Goal: Find specific page/section: Find specific page/section

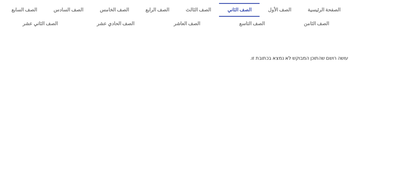
click at [260, 8] on link "الصف الثاني" at bounding box center [239, 10] width 41 height 14
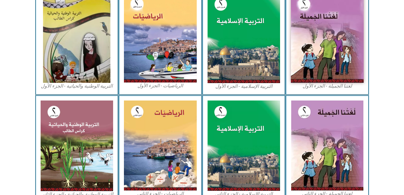
scroll to position [207, 0]
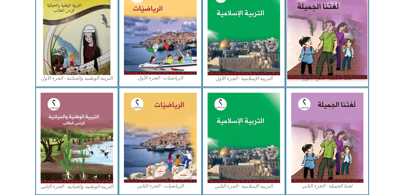
click at [337, 54] on img at bounding box center [327, 29] width 80 height 99
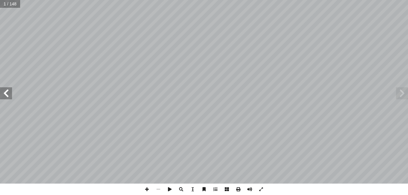
click at [5, 90] on span at bounding box center [6, 93] width 12 height 12
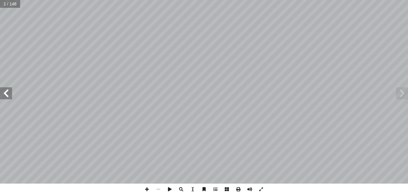
click at [5, 90] on span at bounding box center [6, 93] width 12 height 12
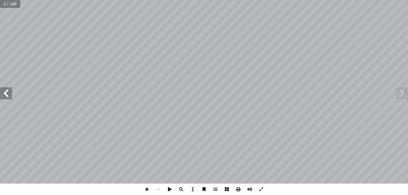
click at [5, 90] on span at bounding box center [6, 93] width 12 height 12
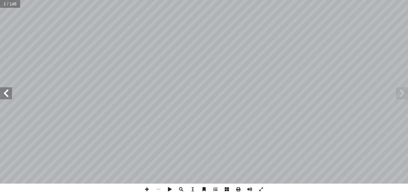
click at [5, 90] on span at bounding box center [6, 93] width 12 height 12
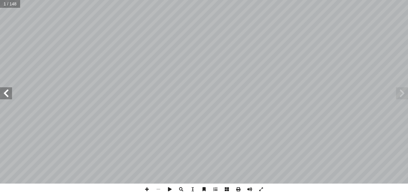
click at [5, 90] on span at bounding box center [6, 93] width 12 height 12
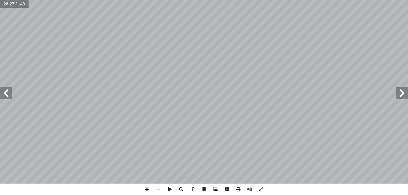
click at [5, 90] on span at bounding box center [6, 93] width 12 height 12
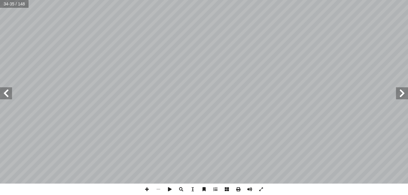
click at [5, 90] on span at bounding box center [6, 93] width 12 height 12
click at [7, 94] on span at bounding box center [6, 93] width 12 height 12
click at [144, 189] on span at bounding box center [146, 189] width 11 height 11
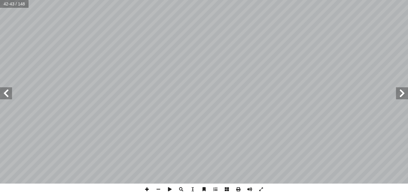
click at [144, 189] on span at bounding box center [146, 189] width 11 height 11
